Goal: Task Accomplishment & Management: Use online tool/utility

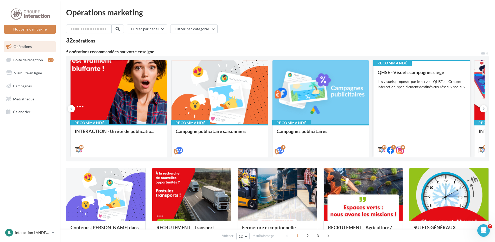
click at [430, 106] on div "QHSE - Visuels campagnes siège Les visuels proposés par le service QHSE du Grou…" at bounding box center [422, 111] width 88 height 83
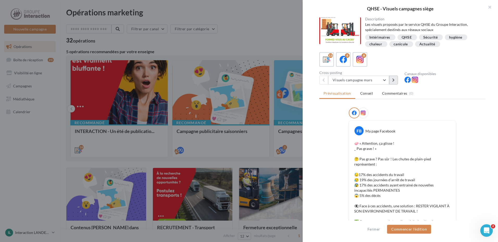
click at [394, 80] on icon at bounding box center [393, 80] width 2 height 4
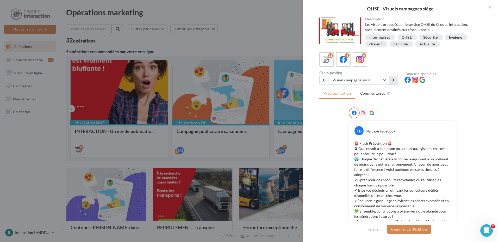
click at [393, 80] on icon at bounding box center [393, 80] width 2 height 4
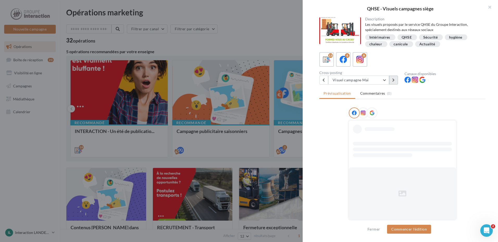
click at [393, 80] on icon at bounding box center [393, 80] width 2 height 4
click at [392, 80] on icon at bounding box center [393, 80] width 2 height 4
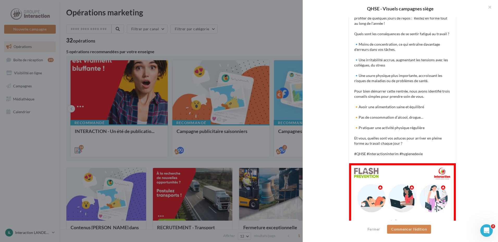
scroll to position [182, 0]
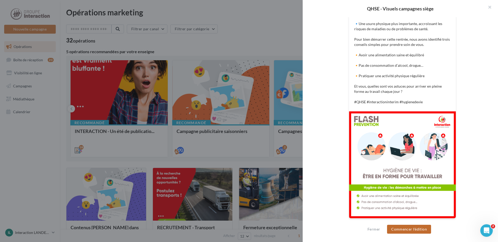
click at [424, 230] on button "Commencer l'édition" at bounding box center [409, 229] width 44 height 9
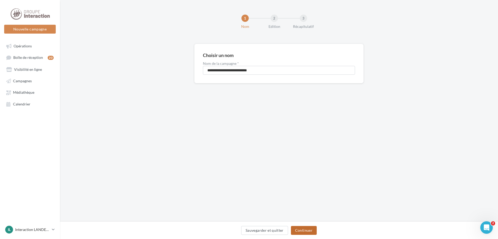
click at [306, 229] on button "Continuer" at bounding box center [304, 230] width 26 height 9
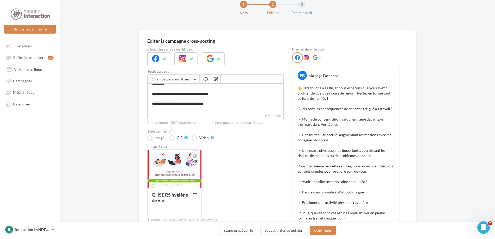
scroll to position [105, 0]
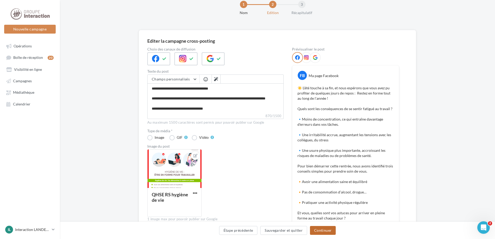
click at [325, 232] on button "Continuer" at bounding box center [323, 230] width 26 height 9
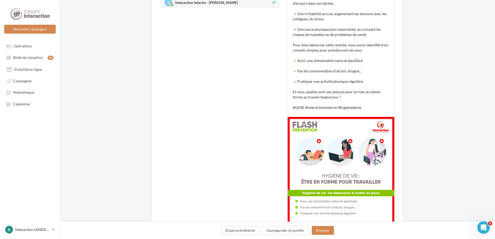
scroll to position [161, 0]
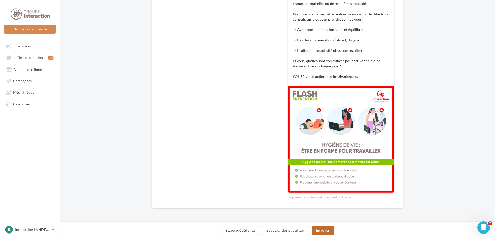
click at [320, 233] on button "Envoyer" at bounding box center [323, 230] width 22 height 9
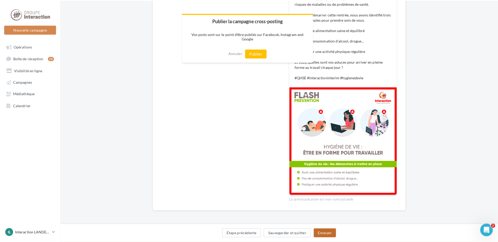
scroll to position [159, 0]
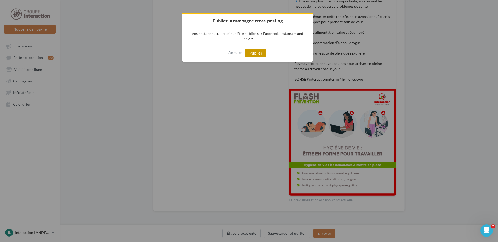
click at [250, 52] on button "Publier" at bounding box center [255, 52] width 21 height 9
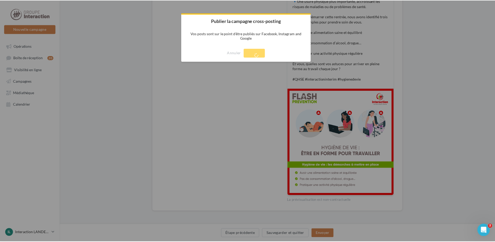
scroll to position [8, 0]
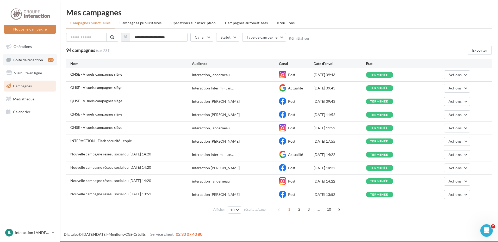
click at [41, 61] on span "Boîte de réception" at bounding box center [28, 59] width 30 height 4
